Goal: Browse casually: Explore the website without a specific task or goal

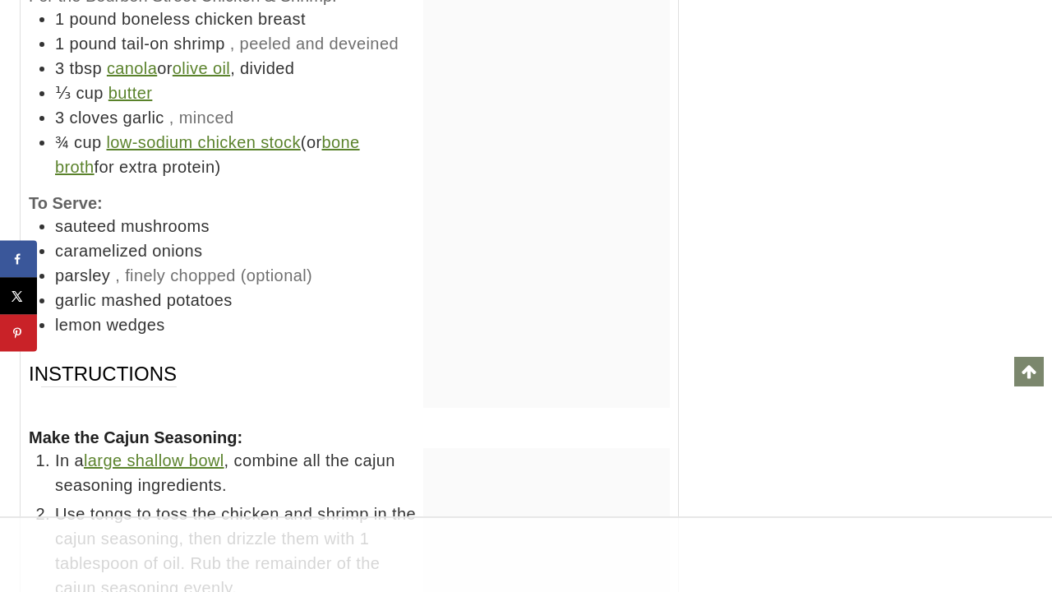
scroll to position [10461, 0]
